Goal: Task Accomplishment & Management: Use online tool/utility

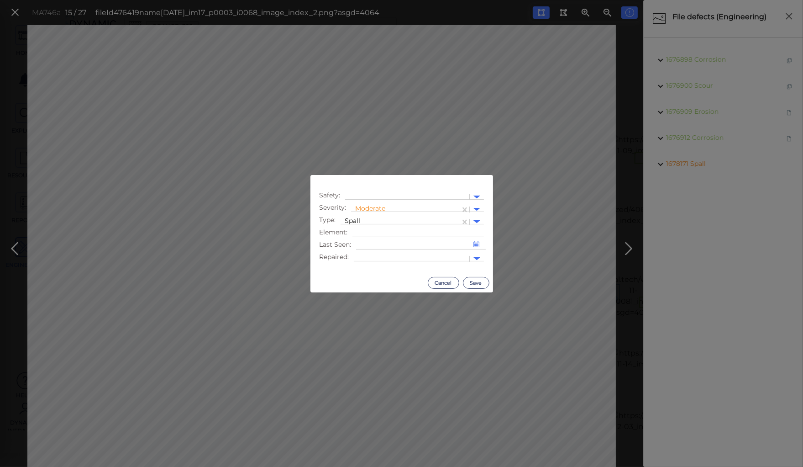
scroll to position [518, 0]
click at [473, 280] on button "Save" at bounding box center [476, 283] width 26 height 12
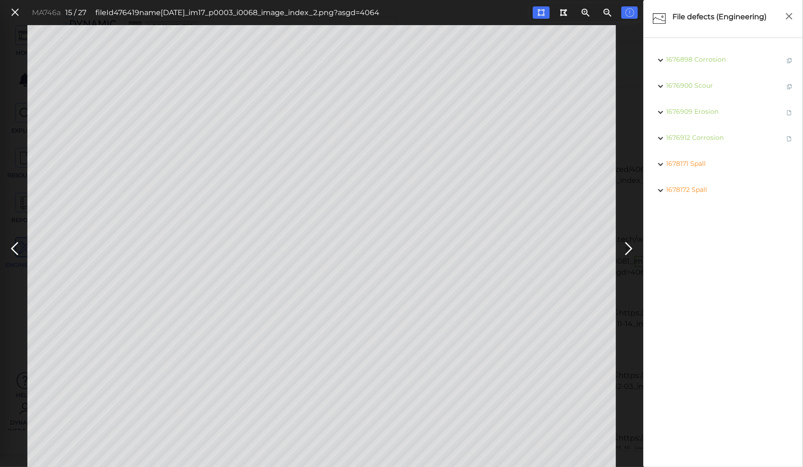
scroll to position [517, 0]
click at [17, 245] on icon at bounding box center [14, 249] width 15 height 18
click at [15, 245] on icon at bounding box center [14, 249] width 15 height 18
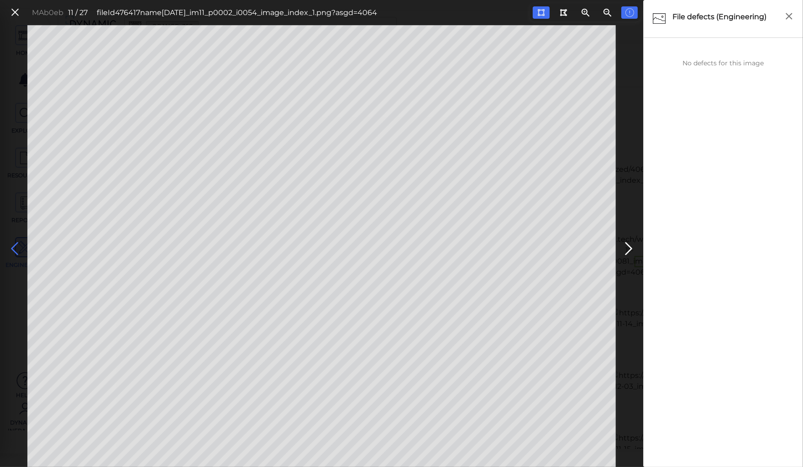
click at [15, 245] on icon at bounding box center [14, 249] width 15 height 18
click at [628, 241] on icon at bounding box center [628, 249] width 15 height 18
click at [14, 245] on icon at bounding box center [14, 249] width 15 height 18
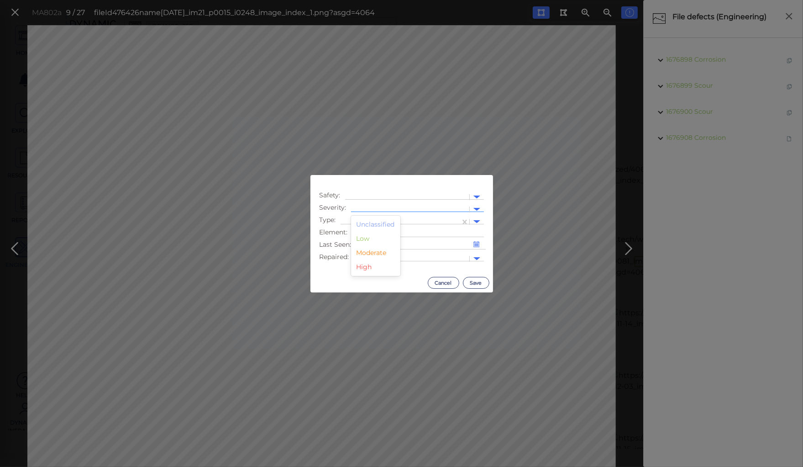
click at [376, 203] on div at bounding box center [410, 209] width 118 height 13
click at [363, 254] on div "Moderate" at bounding box center [375, 253] width 49 height 14
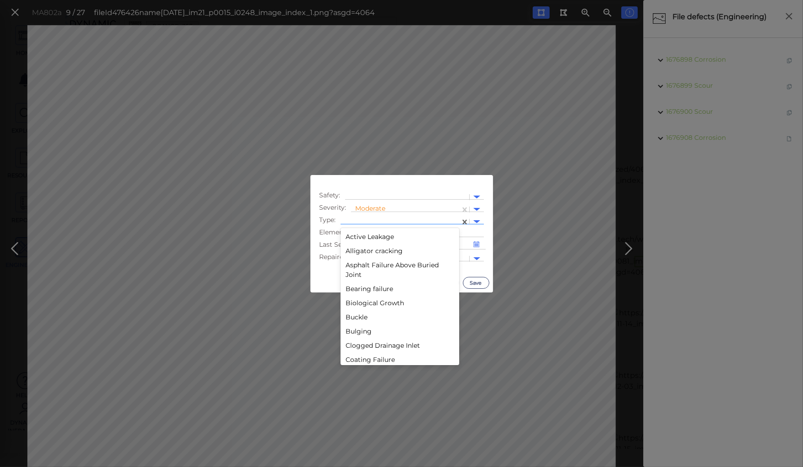
click at [368, 219] on div at bounding box center [400, 222] width 110 height 10
click at [352, 256] on div "Spall" at bounding box center [400, 256] width 119 height 14
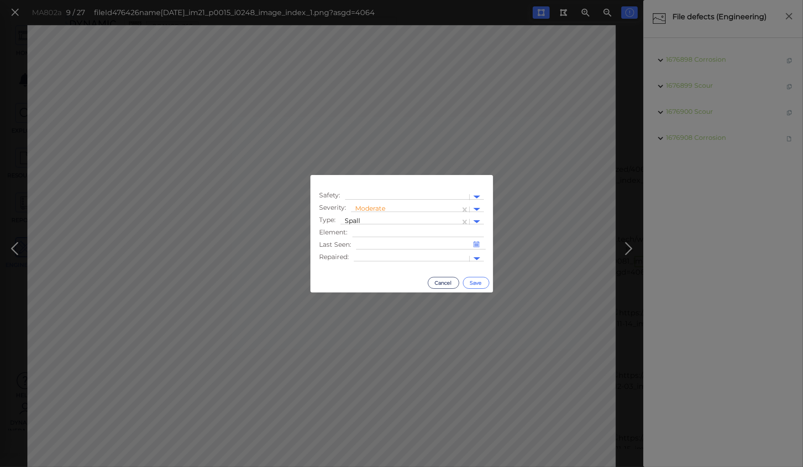
click at [473, 278] on button "Save" at bounding box center [476, 283] width 26 height 12
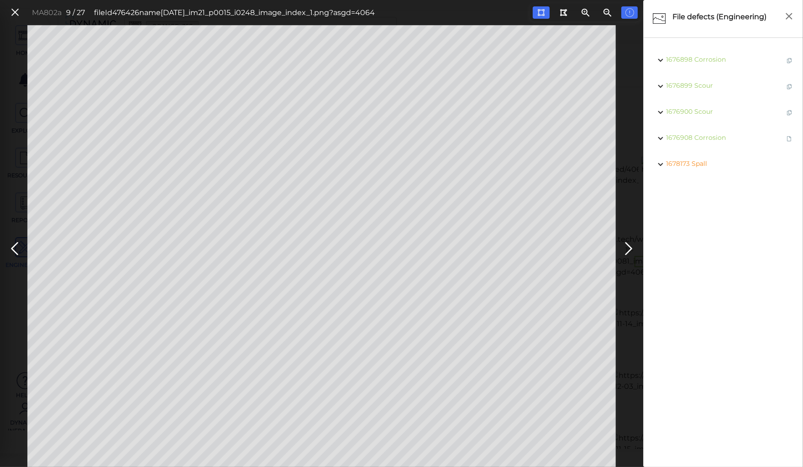
scroll to position [515, 0]
click at [15, 249] on icon at bounding box center [14, 249] width 15 height 18
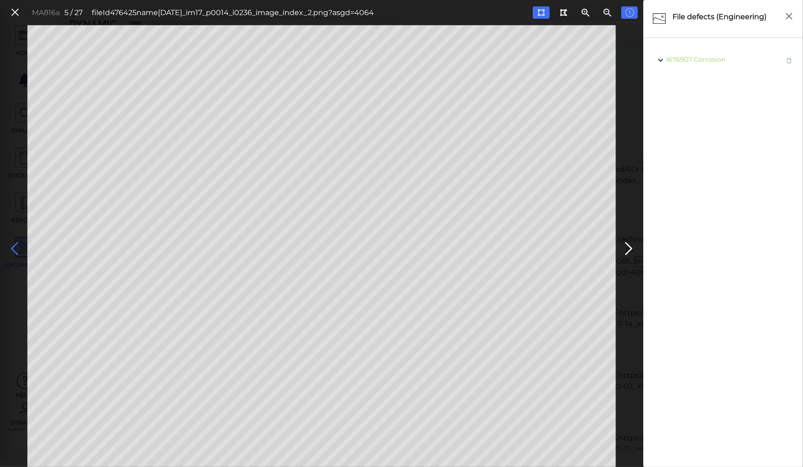
click at [15, 249] on icon at bounding box center [14, 249] width 15 height 18
click at [15, 11] on icon at bounding box center [15, 12] width 10 height 12
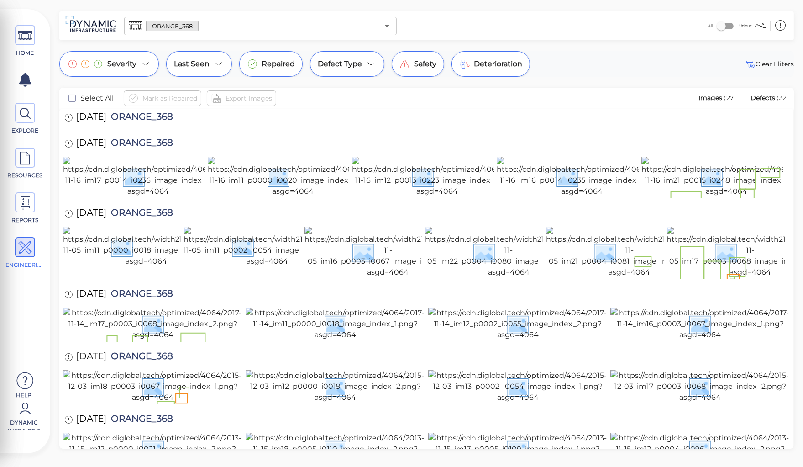
click at [157, 289] on span "ORANGE_368" at bounding box center [139, 295] width 67 height 12
copy span "ORANGE_368"
click at [47, 8] on div "HOME EXPLORE RESOURCES REPORTS ENGINEERING Help Dynamic Infra CS-6 How to My Di…" at bounding box center [401, 233] width 803 height 467
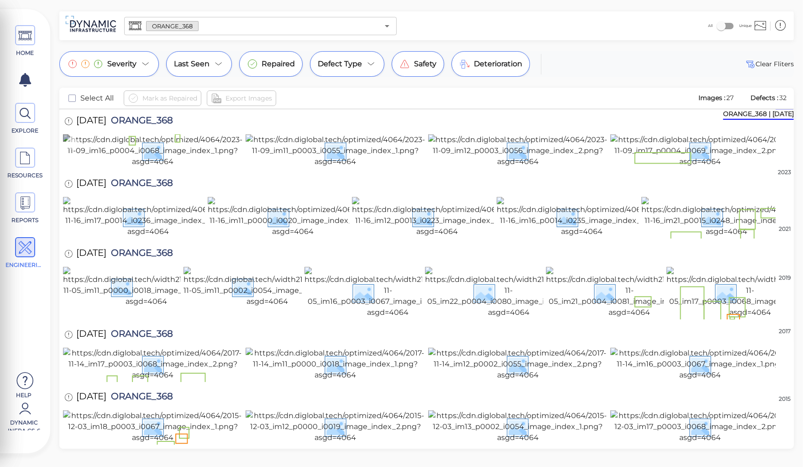
click at [131, 167] on img at bounding box center [153, 150] width 180 height 33
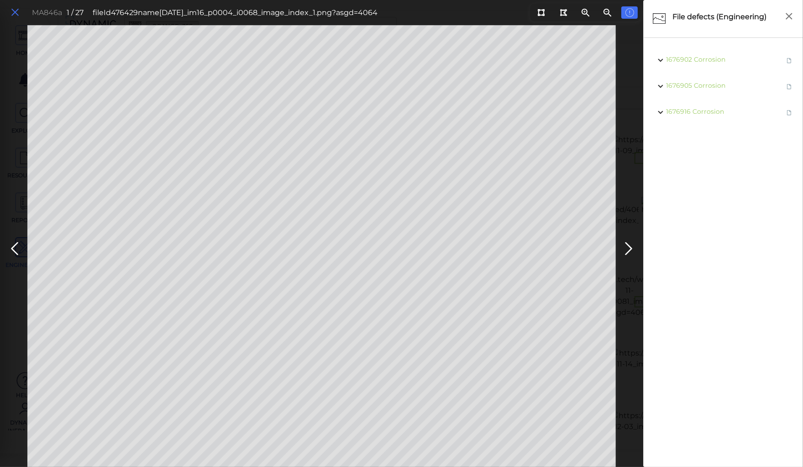
click at [13, 11] on icon at bounding box center [15, 12] width 10 height 12
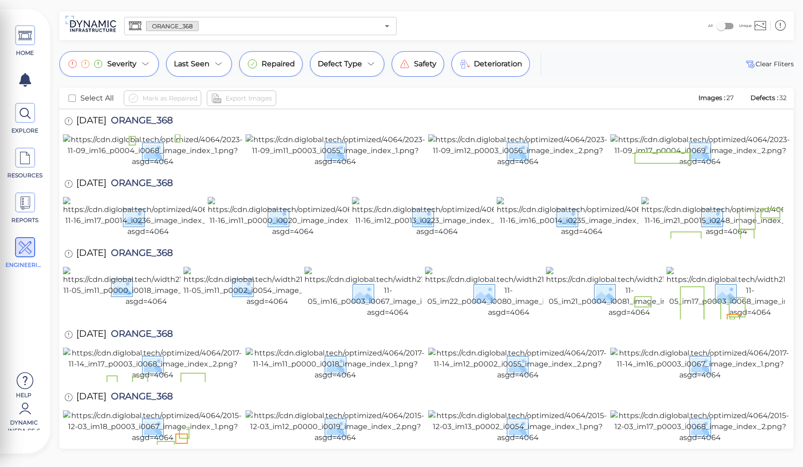
click at [204, 24] on input "text" at bounding box center [289, 26] width 180 height 13
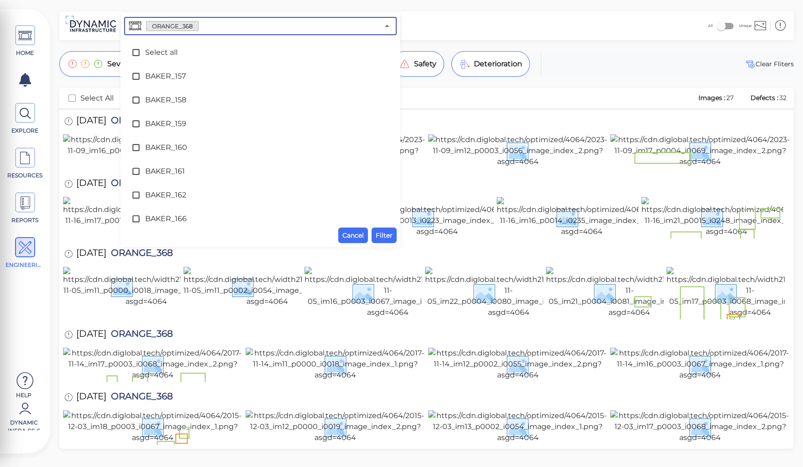
scroll to position [2856, 0]
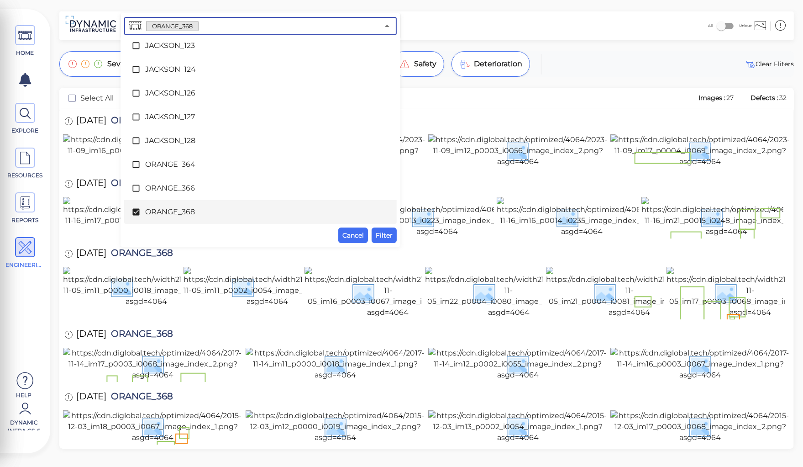
click at [144, 208] on span at bounding box center [138, 211] width 14 height 9
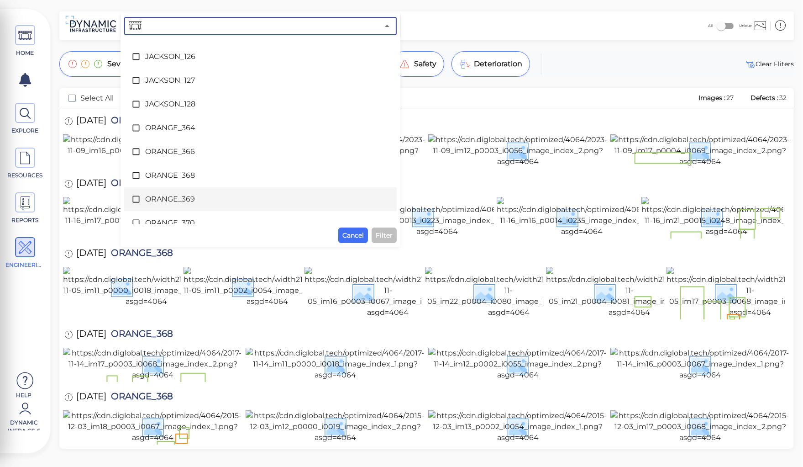
click at [146, 200] on span "ORANGE_369" at bounding box center [260, 199] width 231 height 11
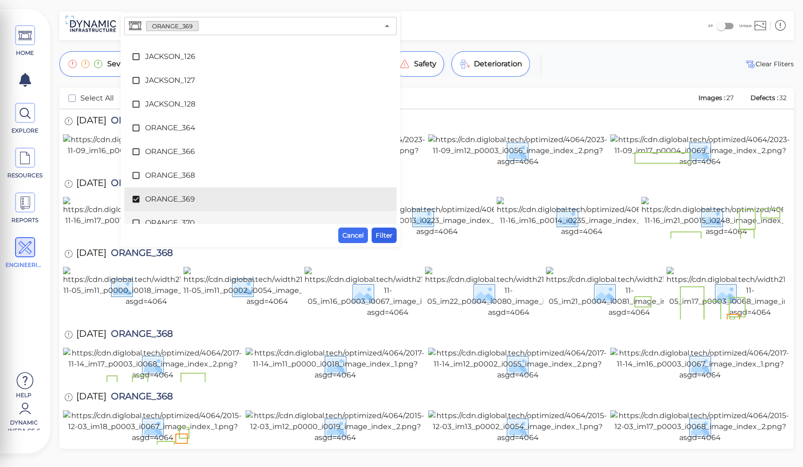
click at [385, 232] on span "Filter" at bounding box center [384, 235] width 17 height 11
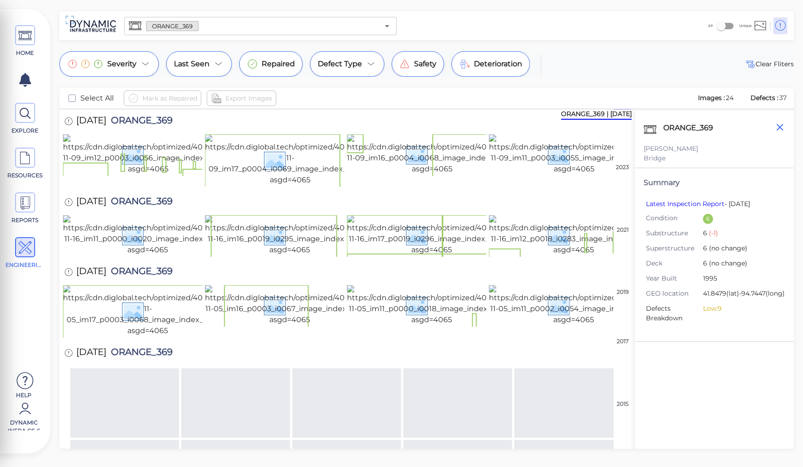
click at [776, 126] on icon "button" at bounding box center [779, 126] width 11 height 11
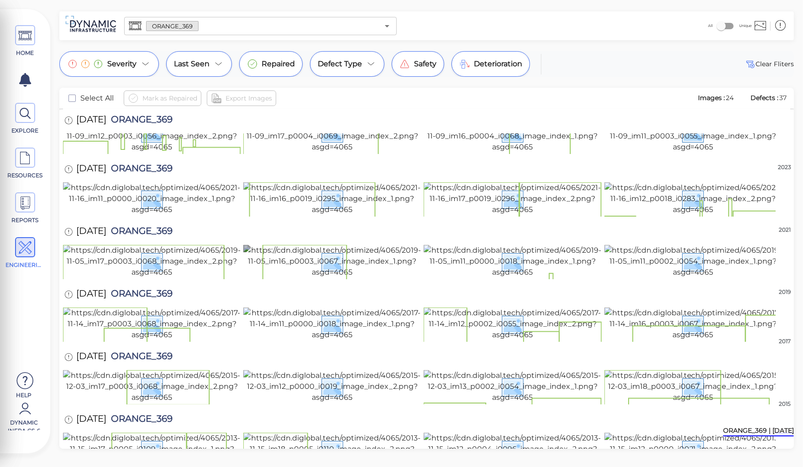
scroll to position [582, 0]
click at [641, 432] on img at bounding box center [694, 448] width 178 height 33
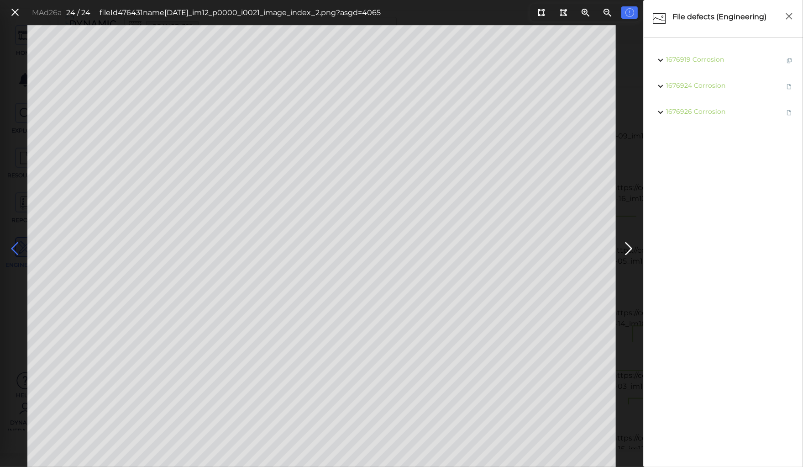
click at [14, 247] on icon at bounding box center [14, 249] width 15 height 18
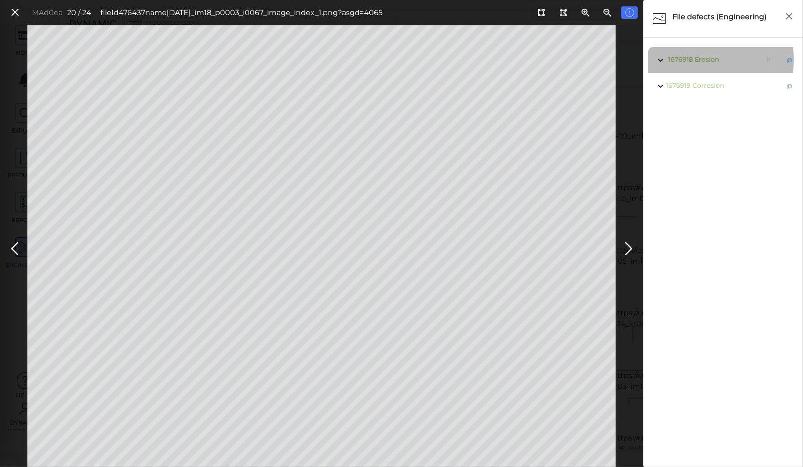
click at [696, 59] on span "Erosion" at bounding box center [707, 59] width 24 height 8
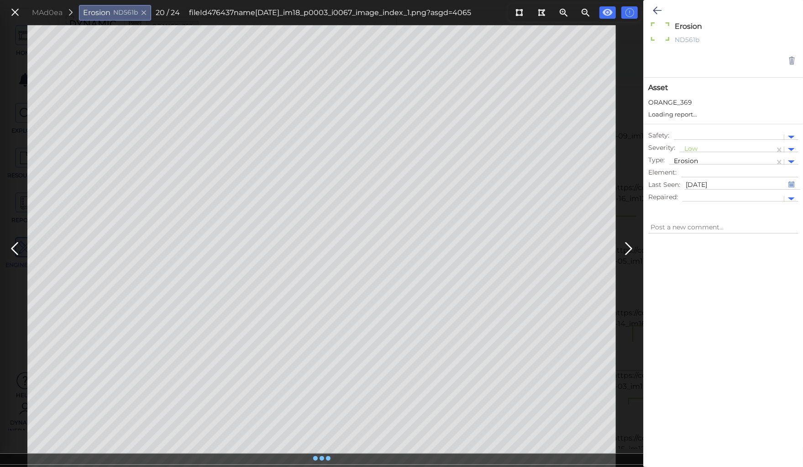
type textarea "x"
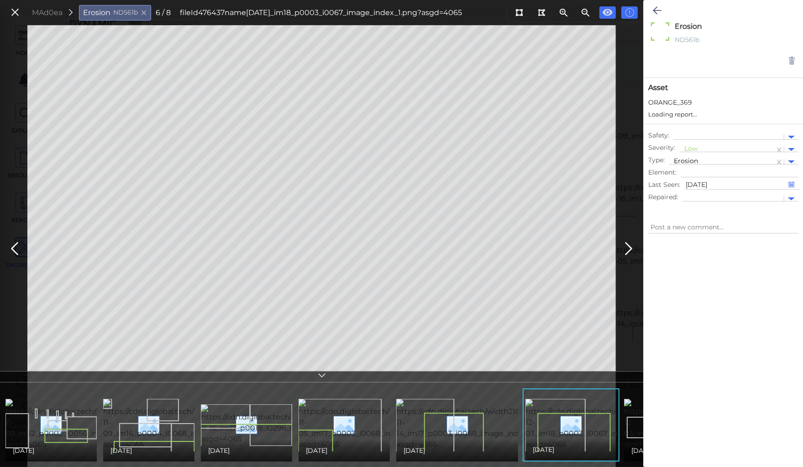
type textarea "x"
click at [689, 145] on div at bounding box center [727, 150] width 86 height 10
click at [698, 192] on div "Moderate" at bounding box center [704, 193] width 49 height 14
type textarea "x"
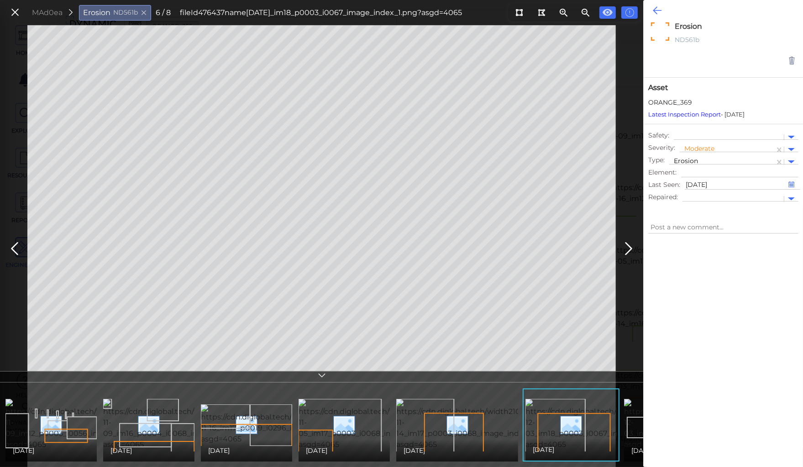
click at [659, 7] on icon at bounding box center [657, 10] width 9 height 11
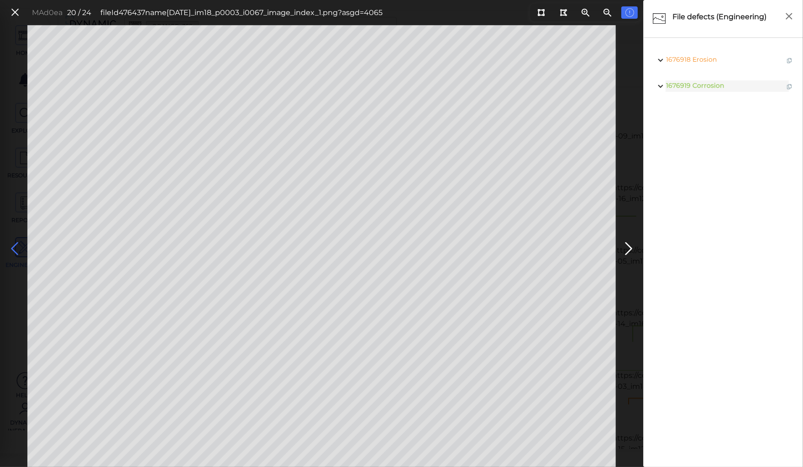
click at [11, 245] on icon at bounding box center [14, 249] width 15 height 18
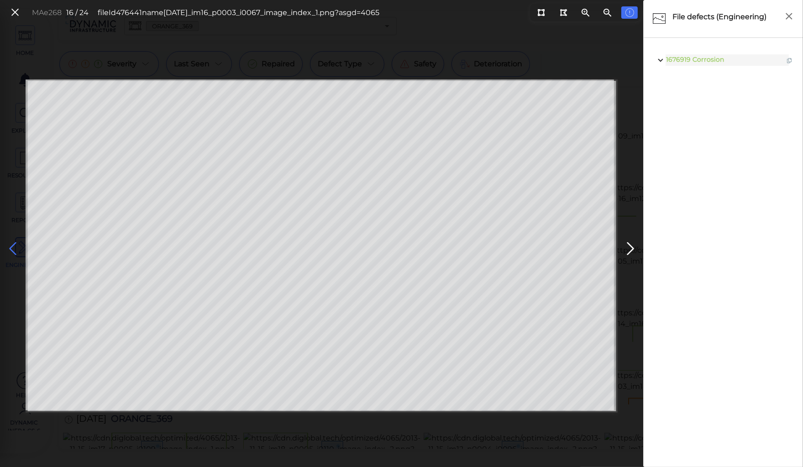
click at [11, 245] on icon at bounding box center [12, 249] width 15 height 18
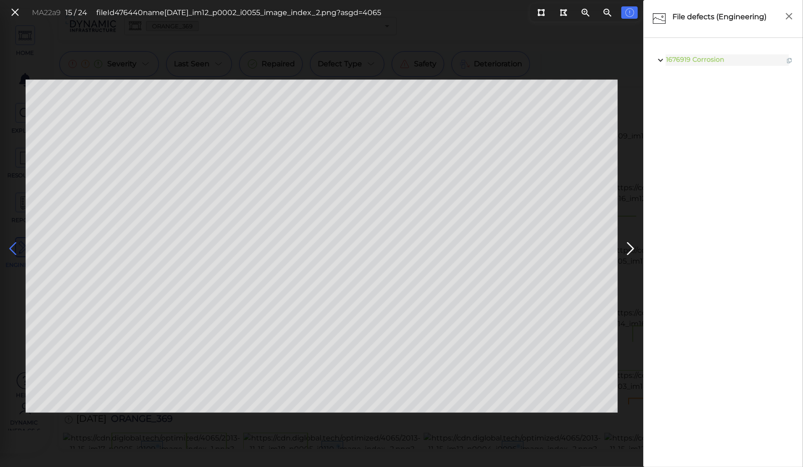
click at [11, 245] on icon at bounding box center [12, 249] width 15 height 18
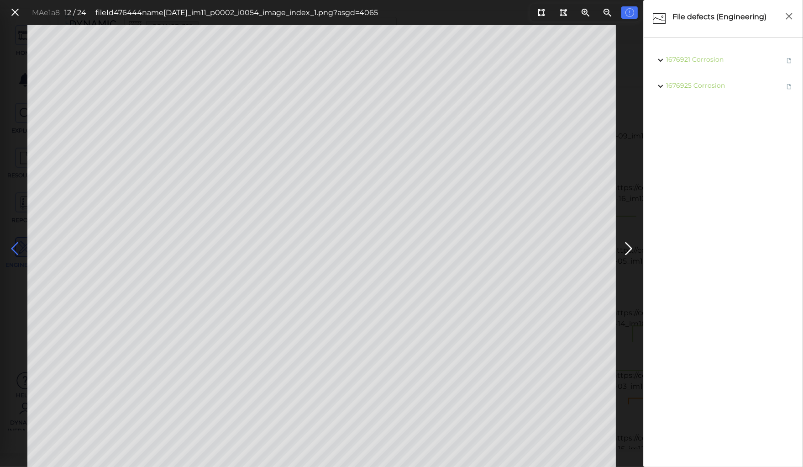
click at [11, 245] on icon at bounding box center [14, 249] width 15 height 18
click at [541, 11] on icon at bounding box center [540, 12] width 7 height 7
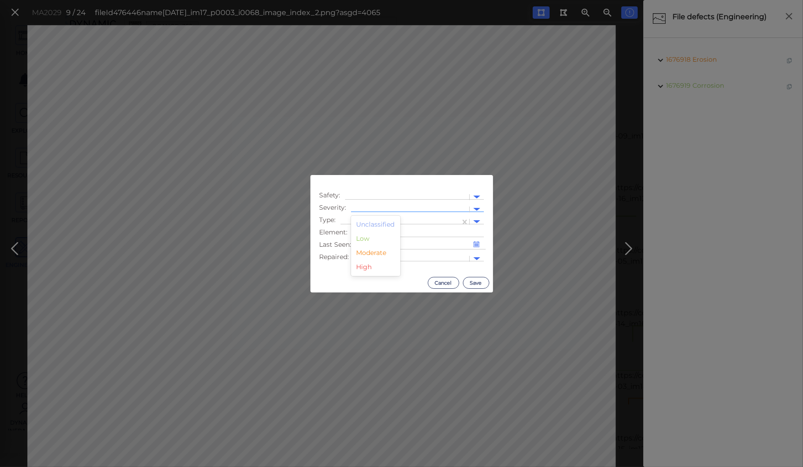
click at [365, 205] on div at bounding box center [410, 210] width 109 height 10
click at [365, 252] on div "Moderate" at bounding box center [375, 253] width 49 height 14
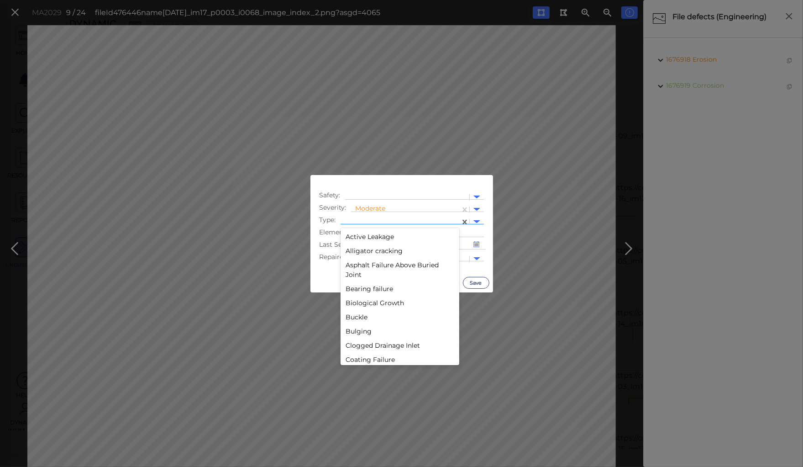
click at [367, 216] on div at bounding box center [401, 221] width 120 height 13
click at [367, 283] on div "Corrosion" at bounding box center [400, 284] width 119 height 14
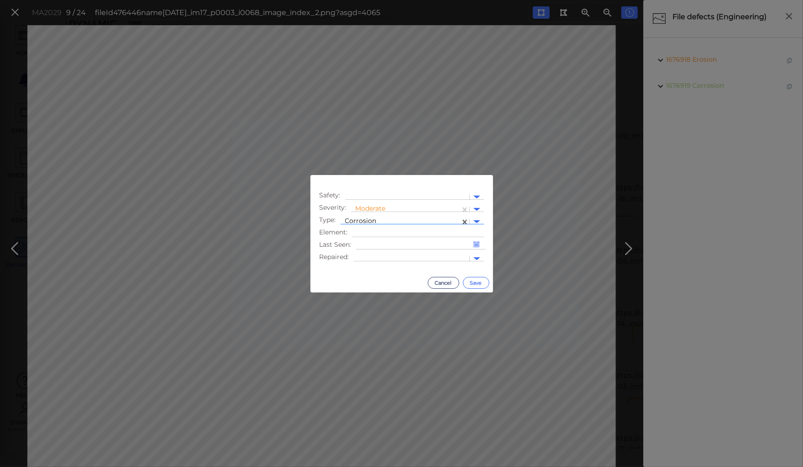
click at [476, 280] on button "Save" at bounding box center [476, 283] width 26 height 12
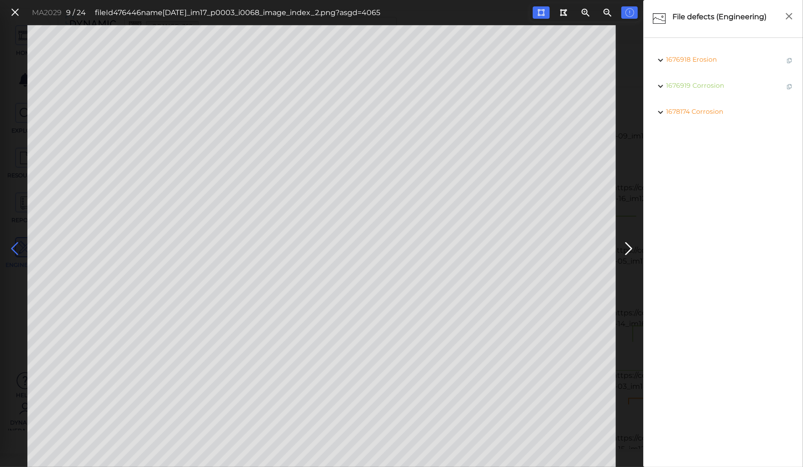
click at [13, 248] on icon at bounding box center [14, 249] width 15 height 18
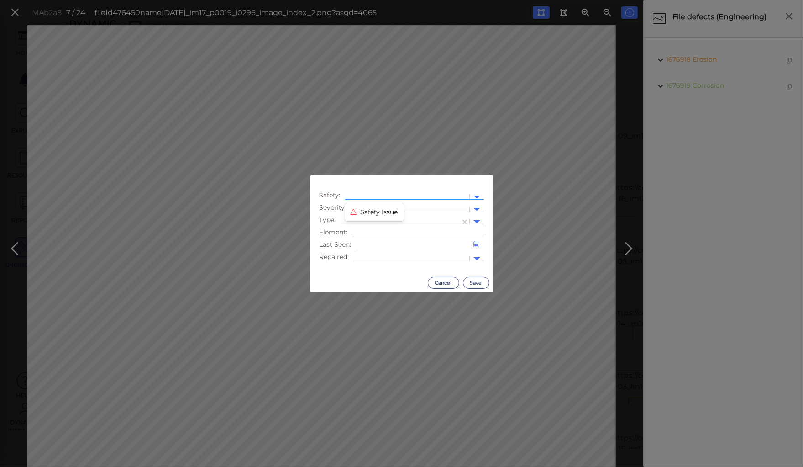
click at [385, 203] on div at bounding box center [407, 196] width 124 height 13
click at [412, 219] on div at bounding box center [400, 222] width 110 height 10
click at [381, 205] on div at bounding box center [410, 210] width 109 height 10
click at [371, 252] on div "Moderate" at bounding box center [375, 253] width 49 height 14
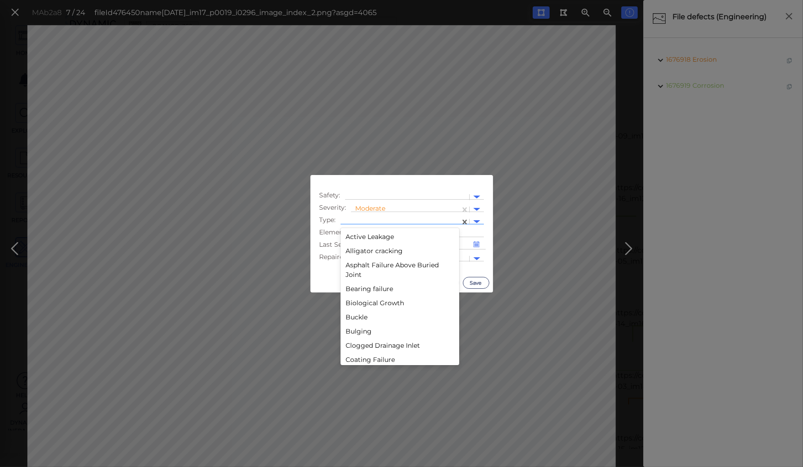
click at [368, 219] on div at bounding box center [400, 222] width 110 height 10
click at [365, 321] on div "Corrosion" at bounding box center [400, 321] width 119 height 14
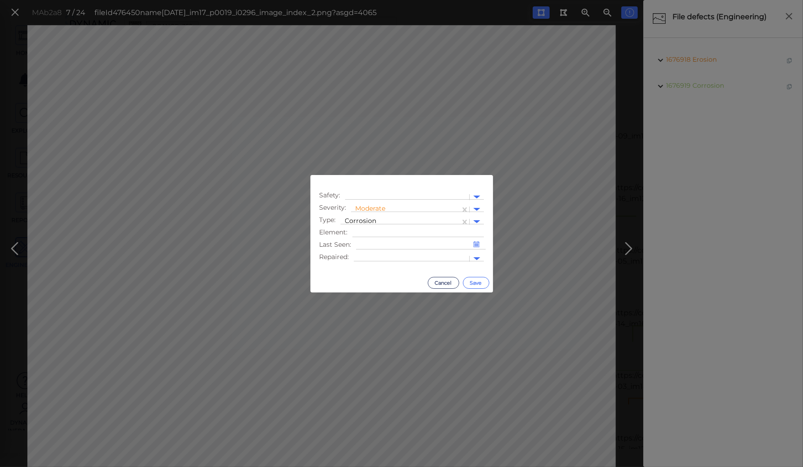
click at [476, 281] on button "Save" at bounding box center [476, 283] width 26 height 12
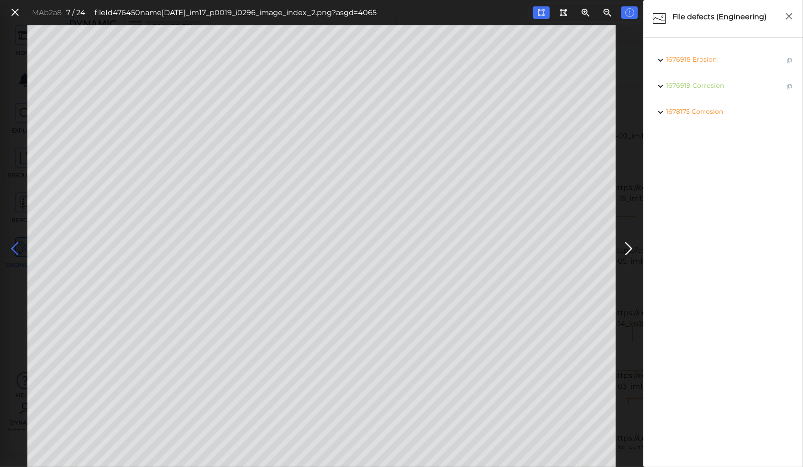
click at [15, 248] on icon at bounding box center [14, 249] width 15 height 18
click at [15, 246] on icon at bounding box center [14, 249] width 15 height 18
click at [11, 242] on icon at bounding box center [14, 249] width 15 height 18
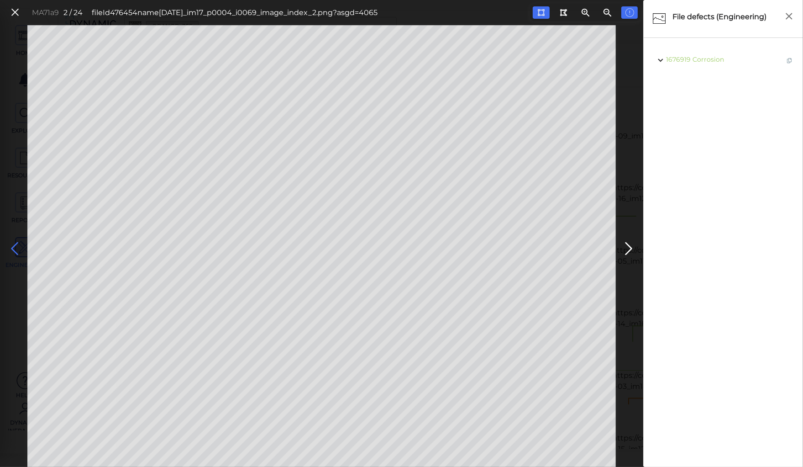
click at [11, 242] on icon at bounding box center [14, 249] width 15 height 18
click at [16, 13] on icon at bounding box center [15, 12] width 10 height 12
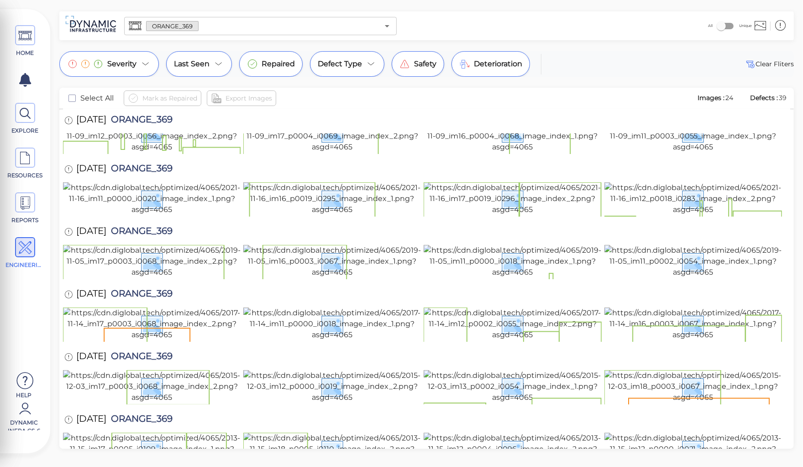
click at [150, 289] on span "ORANGE_369" at bounding box center [139, 295] width 66 height 12
copy span "ORANGE_369"
click at [106, 370] on img at bounding box center [152, 386] width 178 height 33
